Goal: Task Accomplishment & Management: Manage account settings

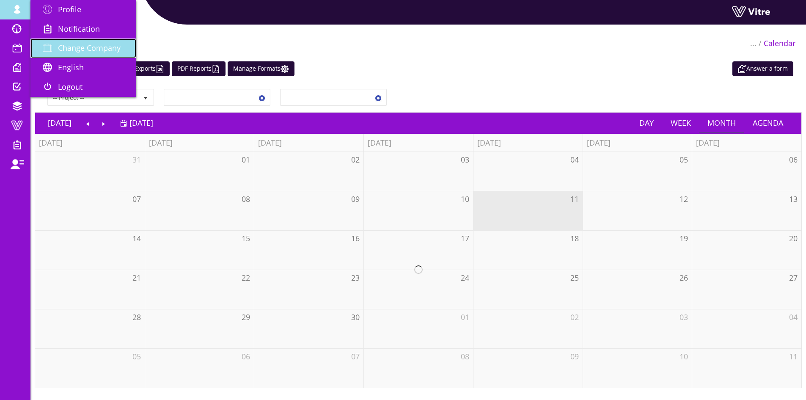
click at [82, 44] on span "Change Company" at bounding box center [89, 48] width 63 height 10
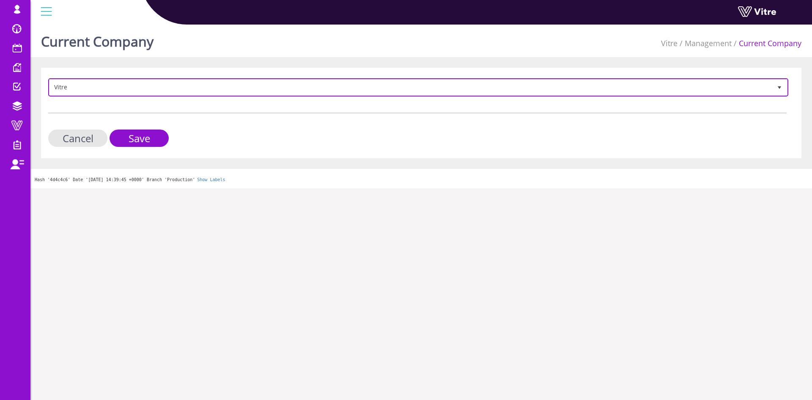
click at [134, 96] on span "Vitre 193" at bounding box center [418, 87] width 740 height 18
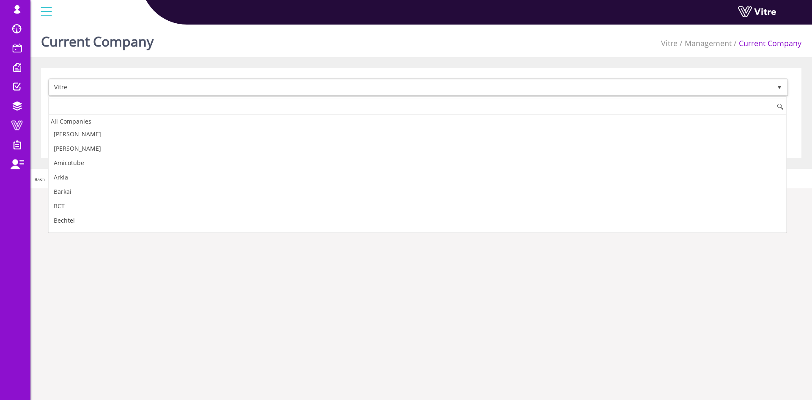
scroll to position [1134, 0]
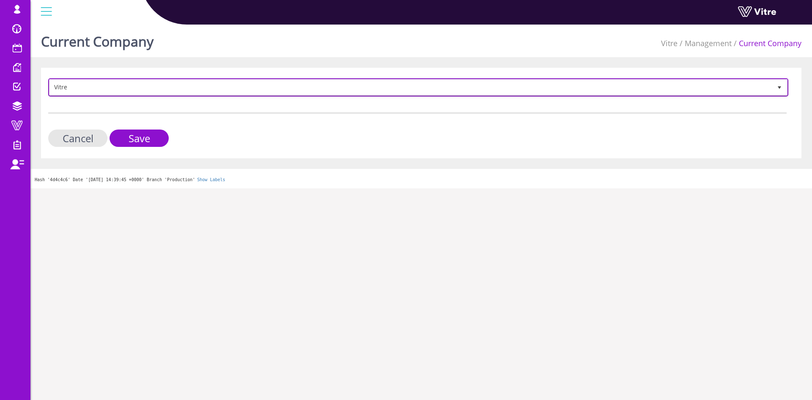
click at [222, 86] on span "Vitre" at bounding box center [411, 87] width 723 height 15
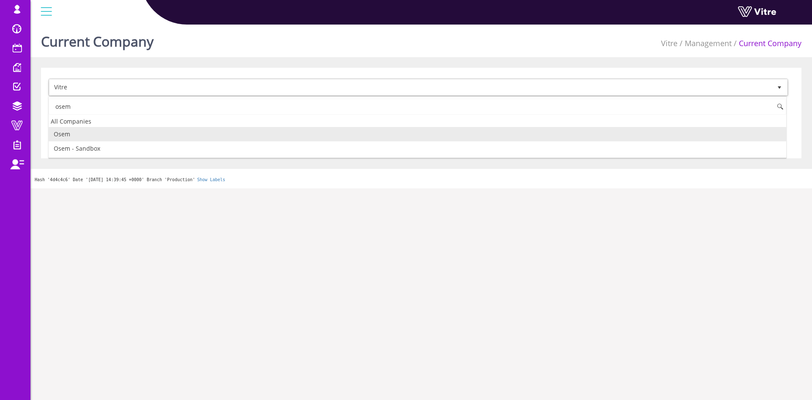
scroll to position [0, 0]
click at [156, 138] on li "Osem" at bounding box center [418, 134] width 738 height 14
type input "osem"
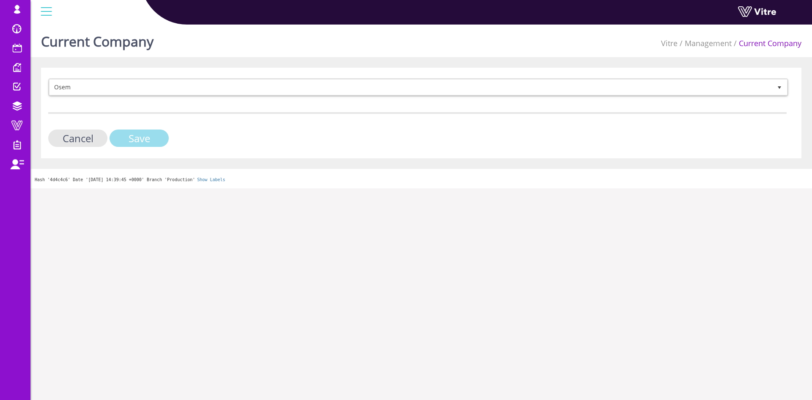
click at [151, 138] on input "Save" at bounding box center [139, 137] width 59 height 17
